Goal: Information Seeking & Learning: Learn about a topic

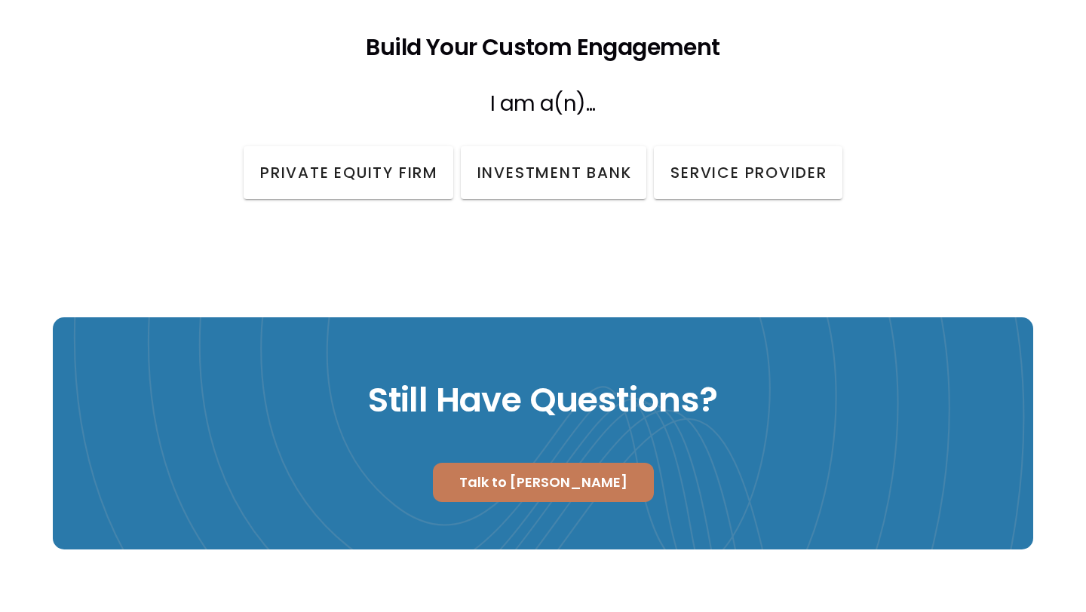
scroll to position [1974, 0]
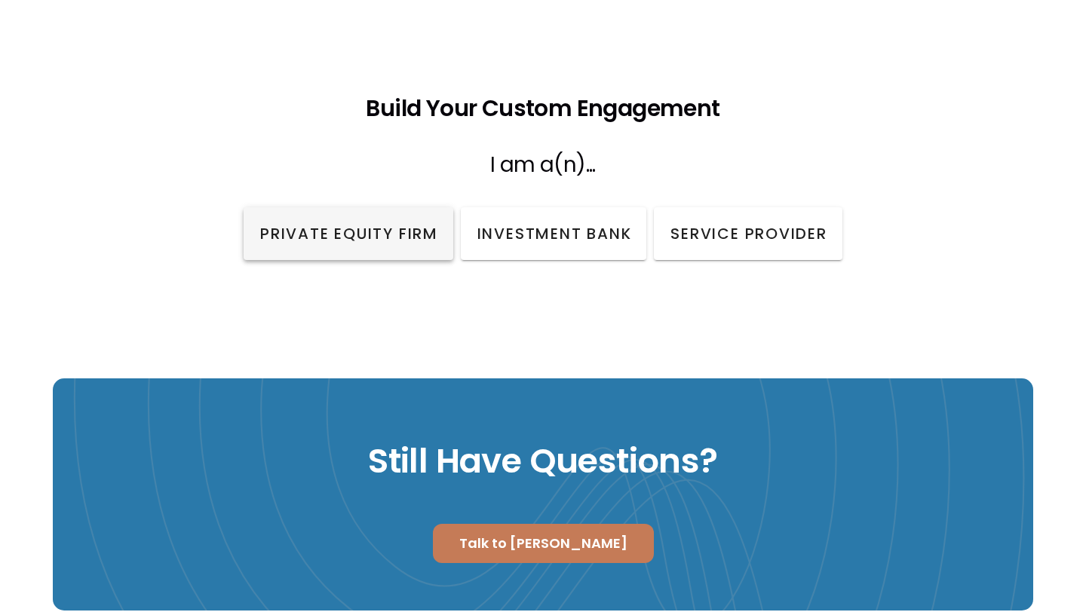
click at [379, 225] on button "Private Equity Firm" at bounding box center [349, 233] width 210 height 53
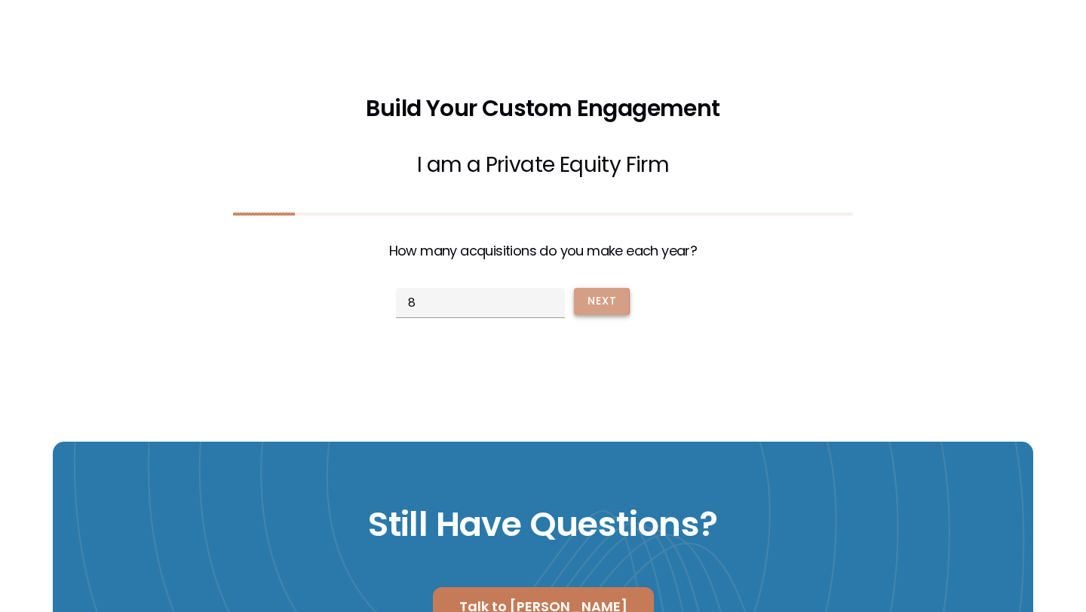
click at [593, 293] on span "Next" at bounding box center [601, 301] width 31 height 16
type input "1"
click at [593, 293] on span "Next" at bounding box center [601, 301] width 31 height 16
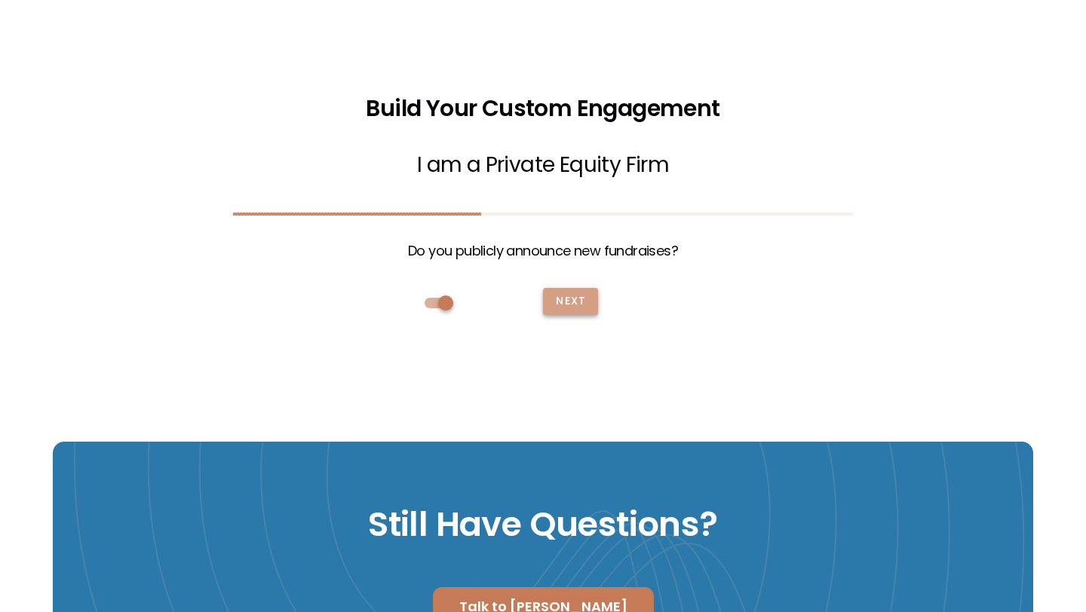
click at [593, 288] on button "Next" at bounding box center [570, 301] width 55 height 27
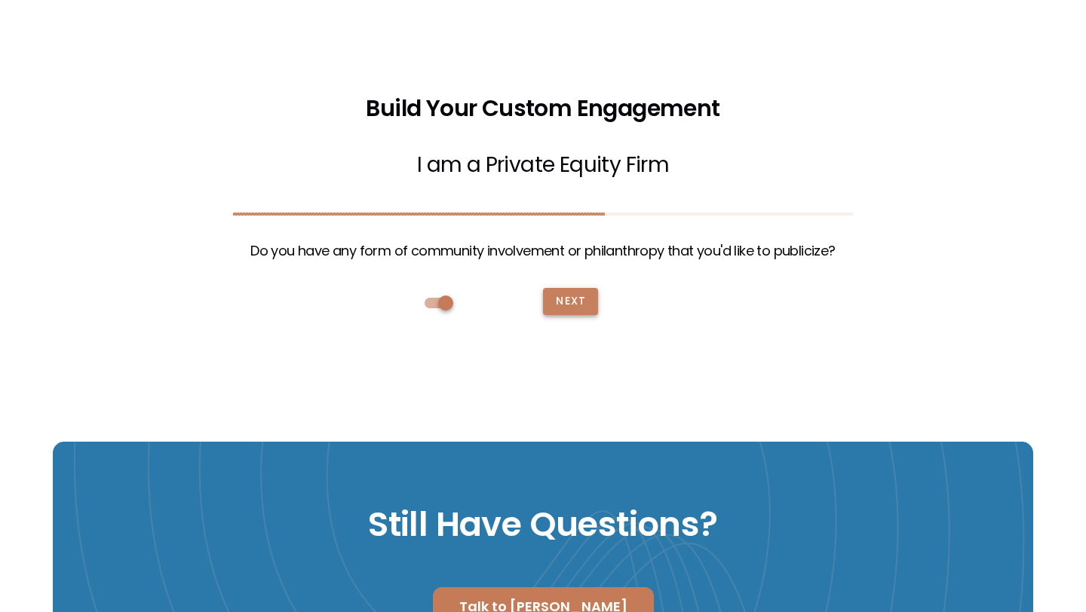
click at [593, 288] on button "Next" at bounding box center [570, 301] width 55 height 27
click at [586, 293] on span "Next" at bounding box center [570, 301] width 31 height 16
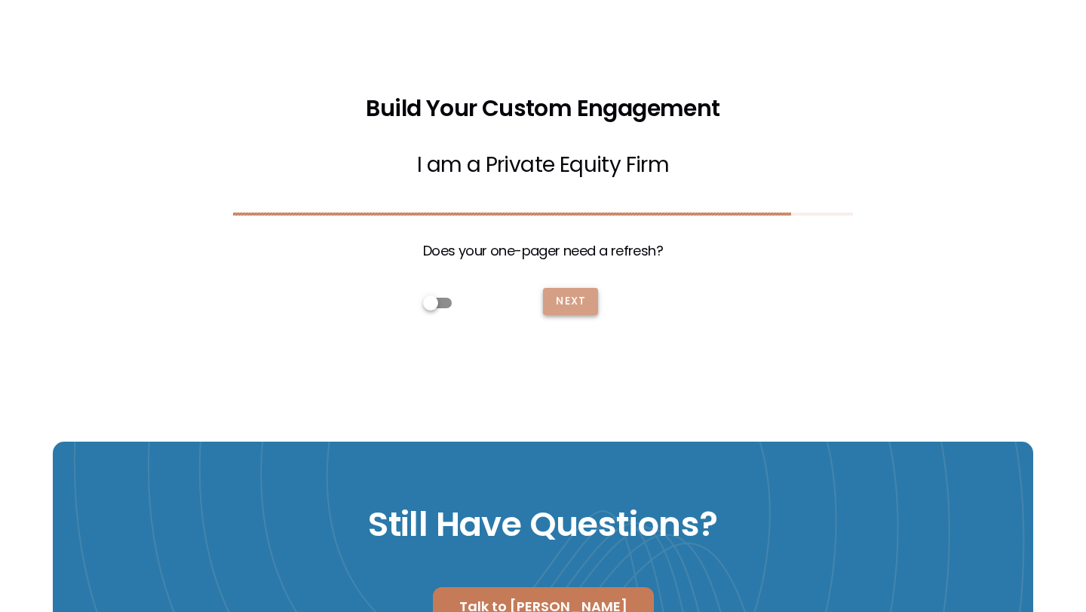
click at [593, 288] on button "Next" at bounding box center [570, 301] width 55 height 27
click at [593, 288] on button "BUILD" at bounding box center [573, 301] width 60 height 27
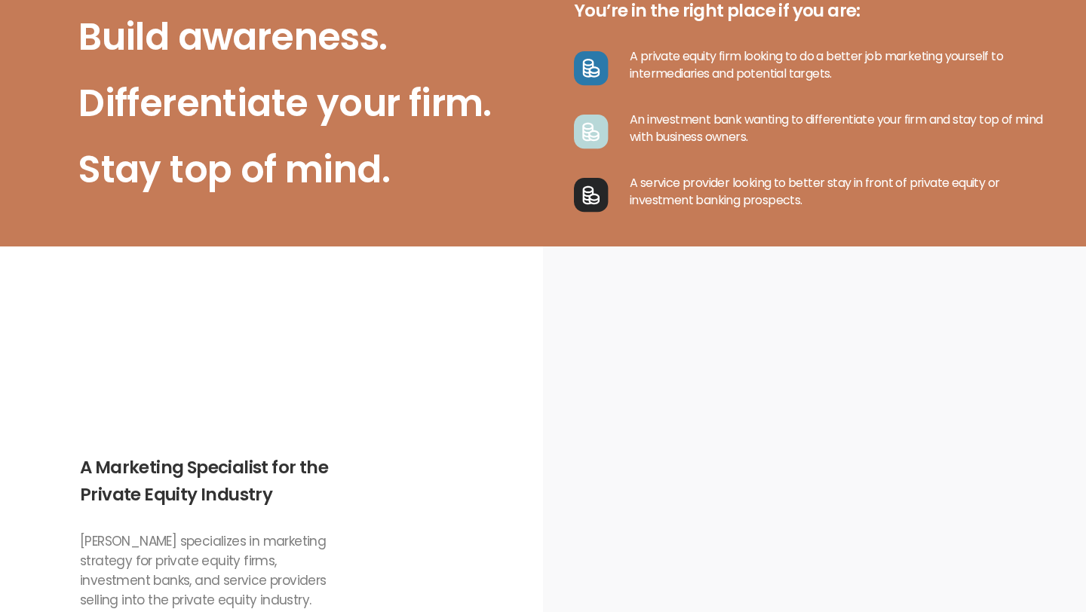
scroll to position [0, 0]
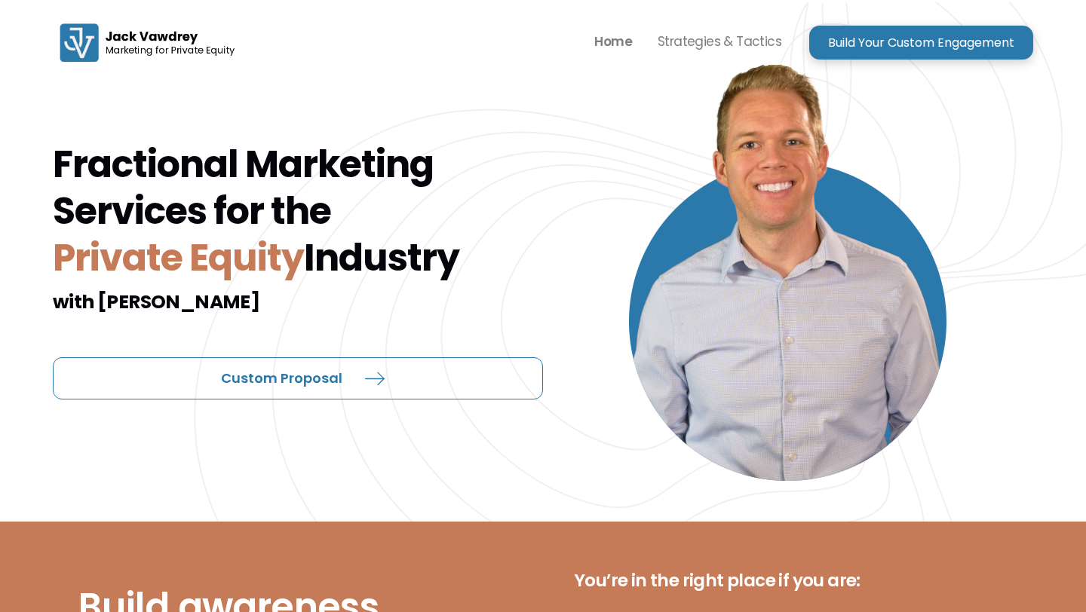
click at [615, 40] on p "Home" at bounding box center [613, 41] width 38 height 23
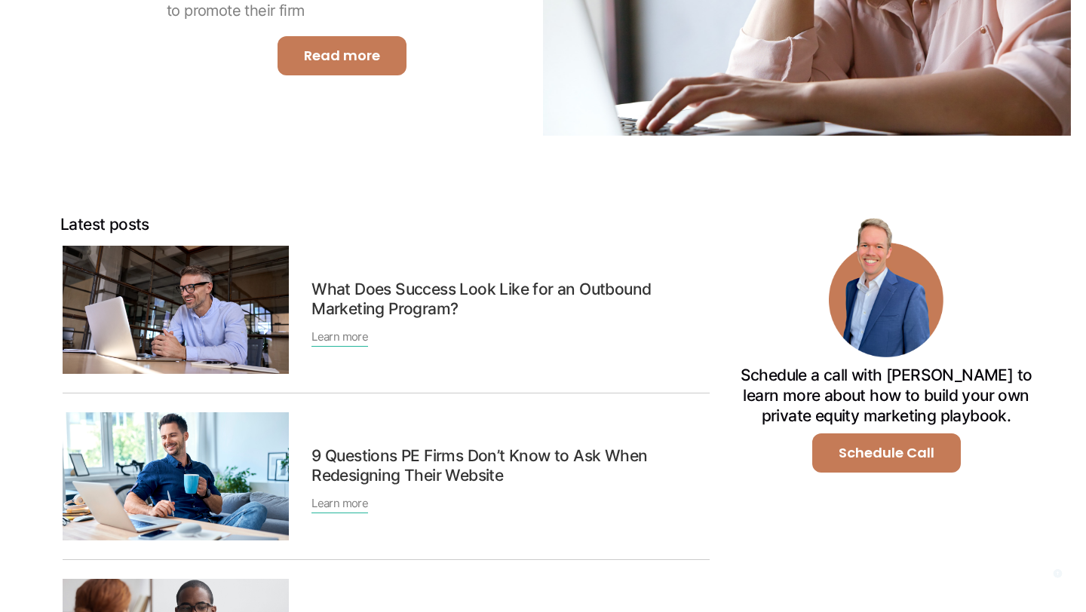
scroll to position [317, 0]
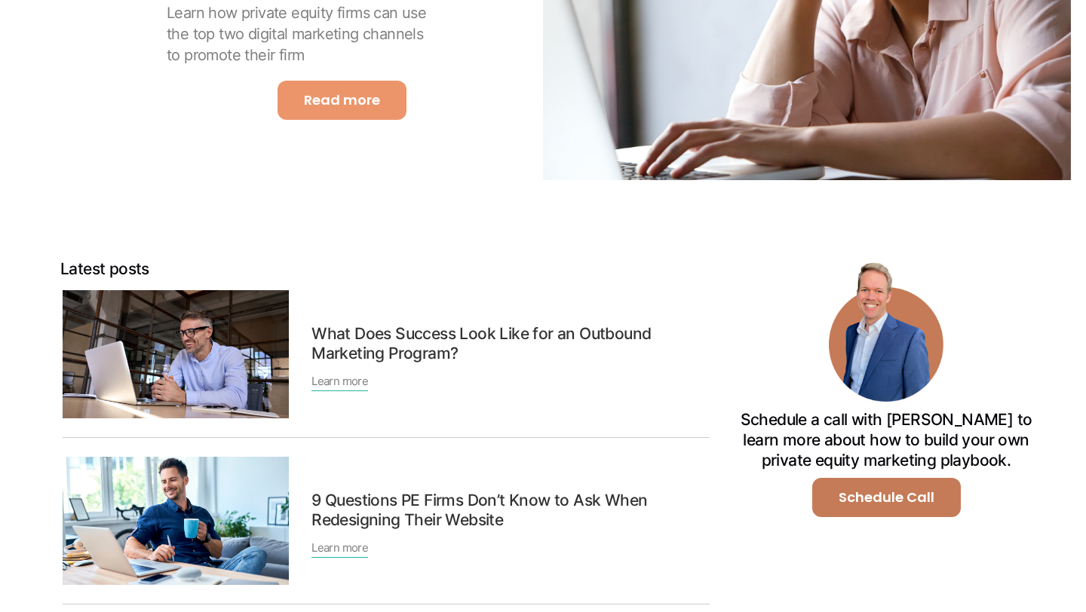
click at [373, 107] on link "Read more" at bounding box center [342, 100] width 129 height 39
